Goal: Use online tool/utility: Use online tool/utility

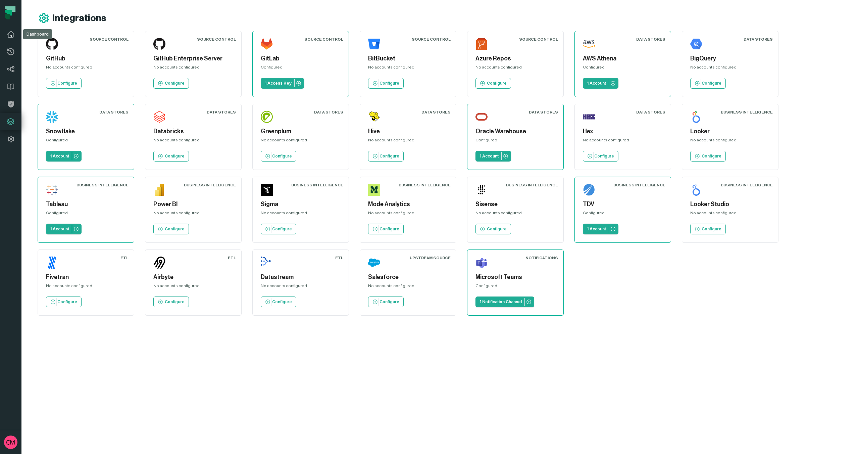
click at [10, 37] on icon at bounding box center [11, 34] width 8 height 8
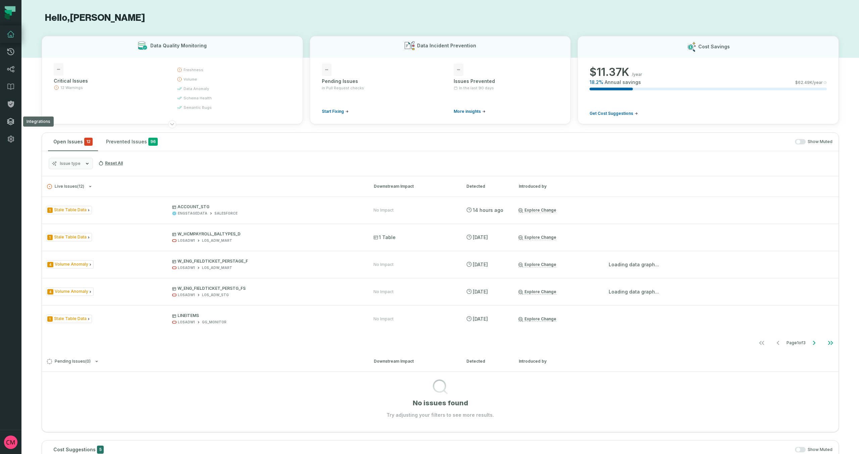
click at [9, 124] on icon at bounding box center [10, 121] width 7 height 7
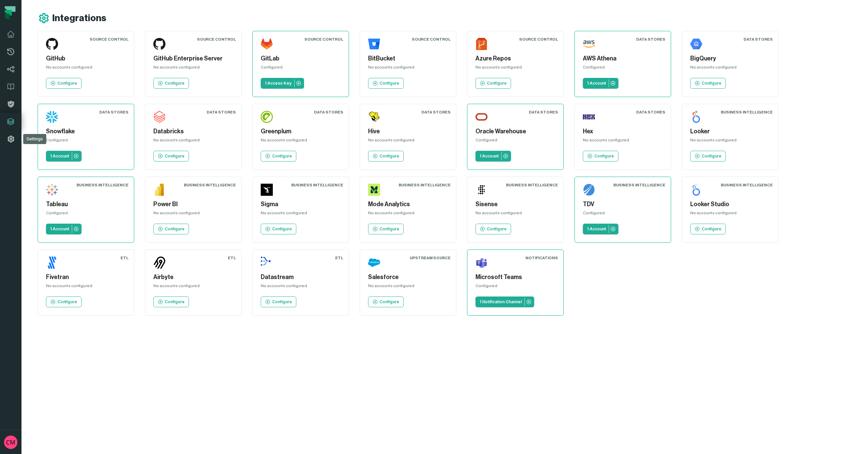
click at [12, 141] on icon at bounding box center [11, 139] width 8 height 8
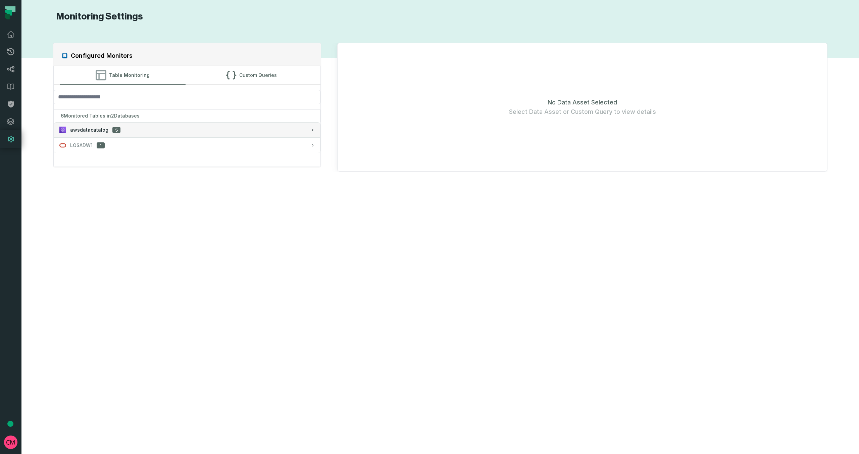
click at [160, 132] on div "awsdatacatalog 5" at bounding box center [187, 130] width 256 height 7
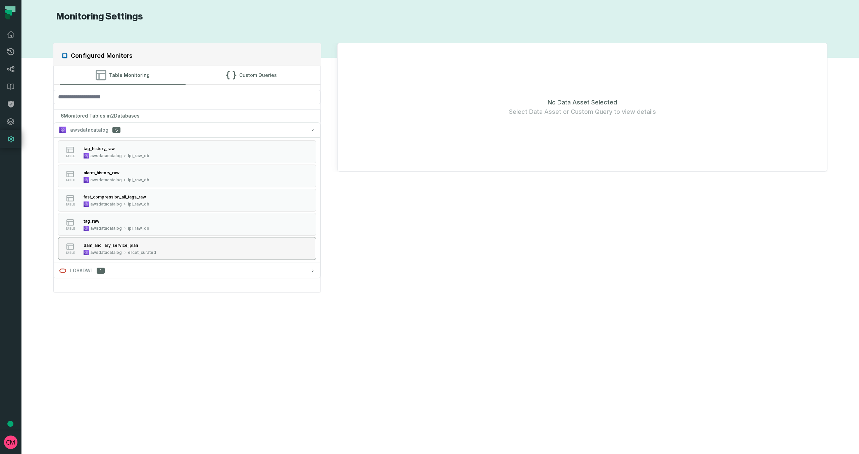
click at [166, 246] on button "table dam_ancillary_service_plan awsdatacatalog ercot_curated" at bounding box center [187, 248] width 258 height 23
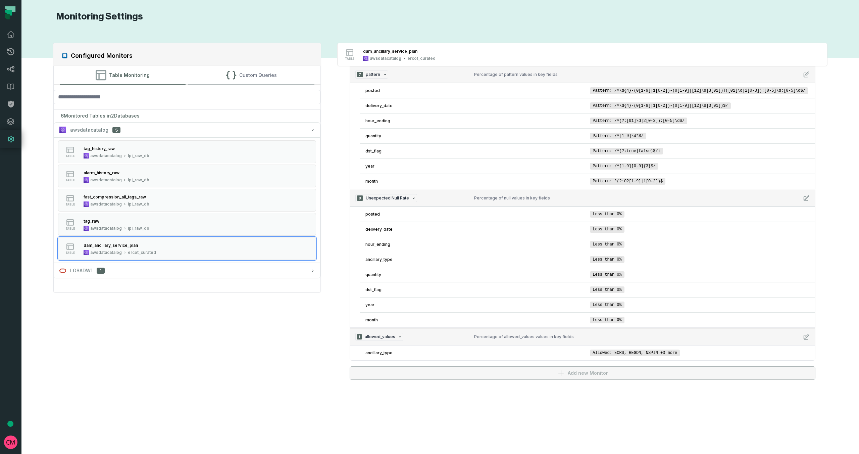
click at [253, 77] on button "Custom Queries" at bounding box center [251, 75] width 126 height 18
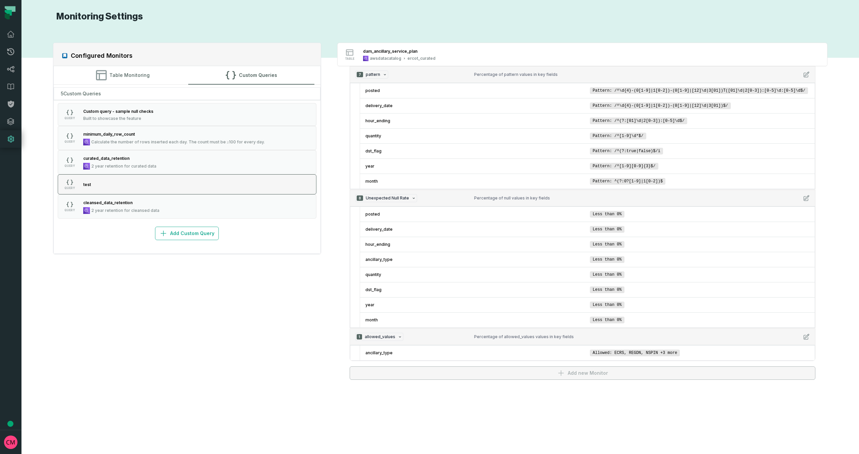
click at [130, 189] on button "QUERY test" at bounding box center [187, 184] width 259 height 20
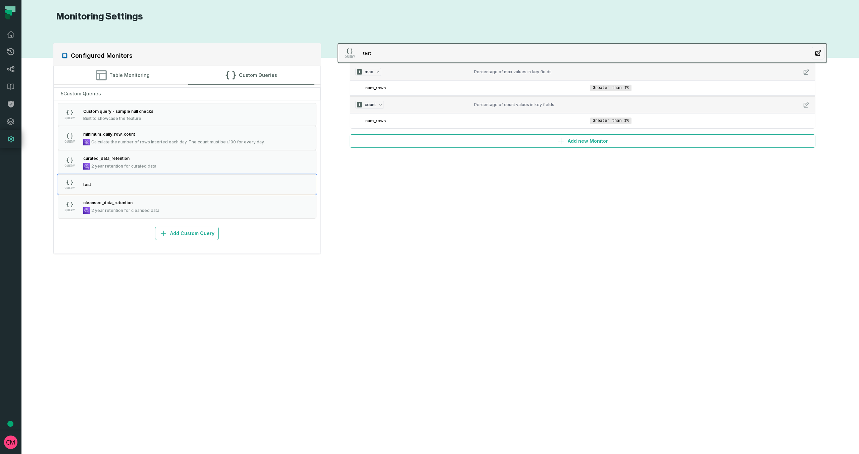
click at [633, 56] on button "QUERY test" at bounding box center [583, 53] width 490 height 20
click at [822, 52] on button "button" at bounding box center [818, 53] width 13 height 13
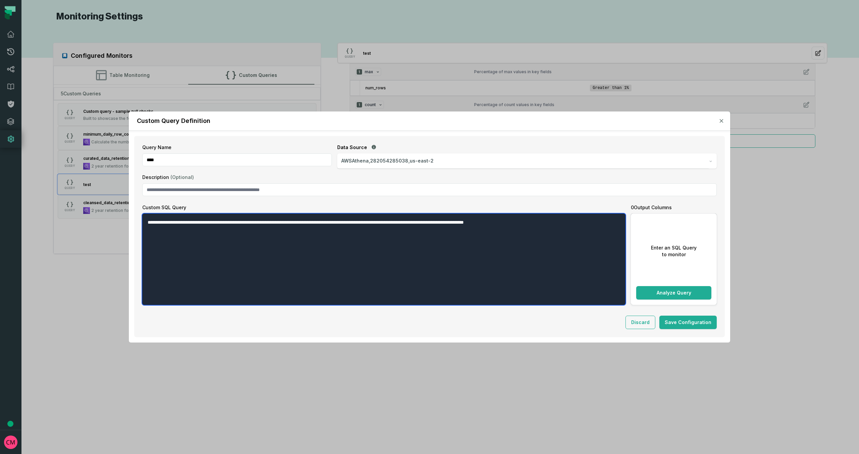
drag, startPoint x: 273, startPoint y: 228, endPoint x: 117, endPoint y: 221, distance: 156.6
click at [108, 221] on div "**********" at bounding box center [429, 227] width 859 height 454
click at [340, 233] on textarea "**********" at bounding box center [383, 258] width 483 height 91
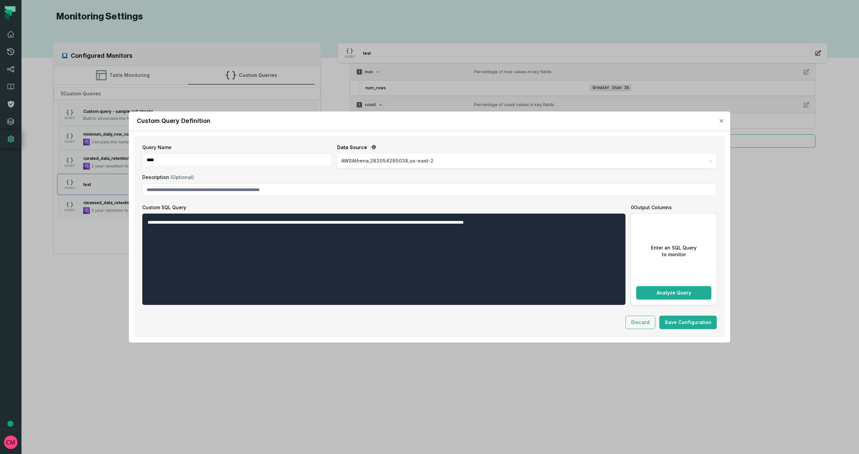
click at [709, 125] on div "Custom Query Definition" at bounding box center [429, 120] width 601 height 19
click at [721, 122] on icon "button" at bounding box center [721, 120] width 3 height 3
